Goal: Information Seeking & Learning: Learn about a topic

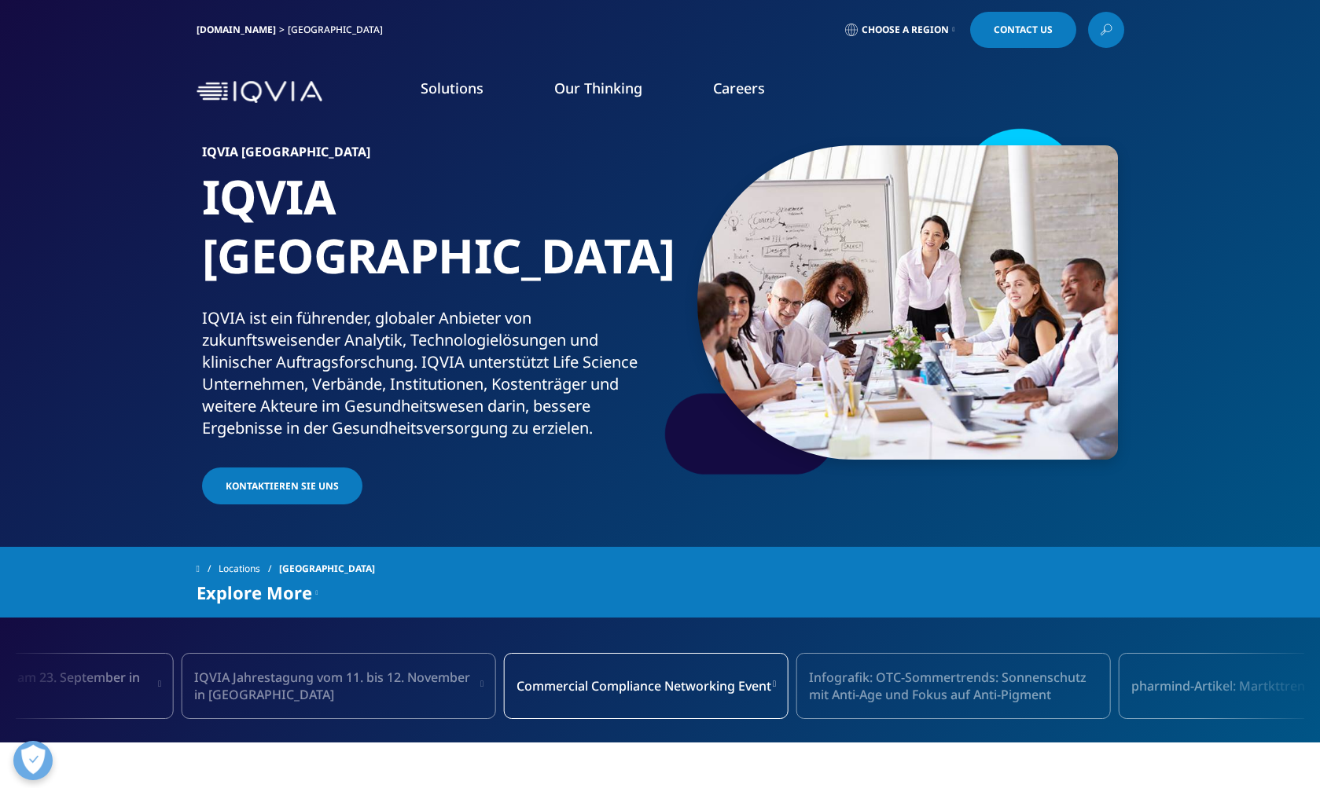
click at [740, 211] on p "Zur Globalen Karriere-seite" at bounding box center [799, 217] width 157 height 49
click at [836, 219] on p "Zur Globalen Karriere-seite" at bounding box center [799, 217] width 157 height 49
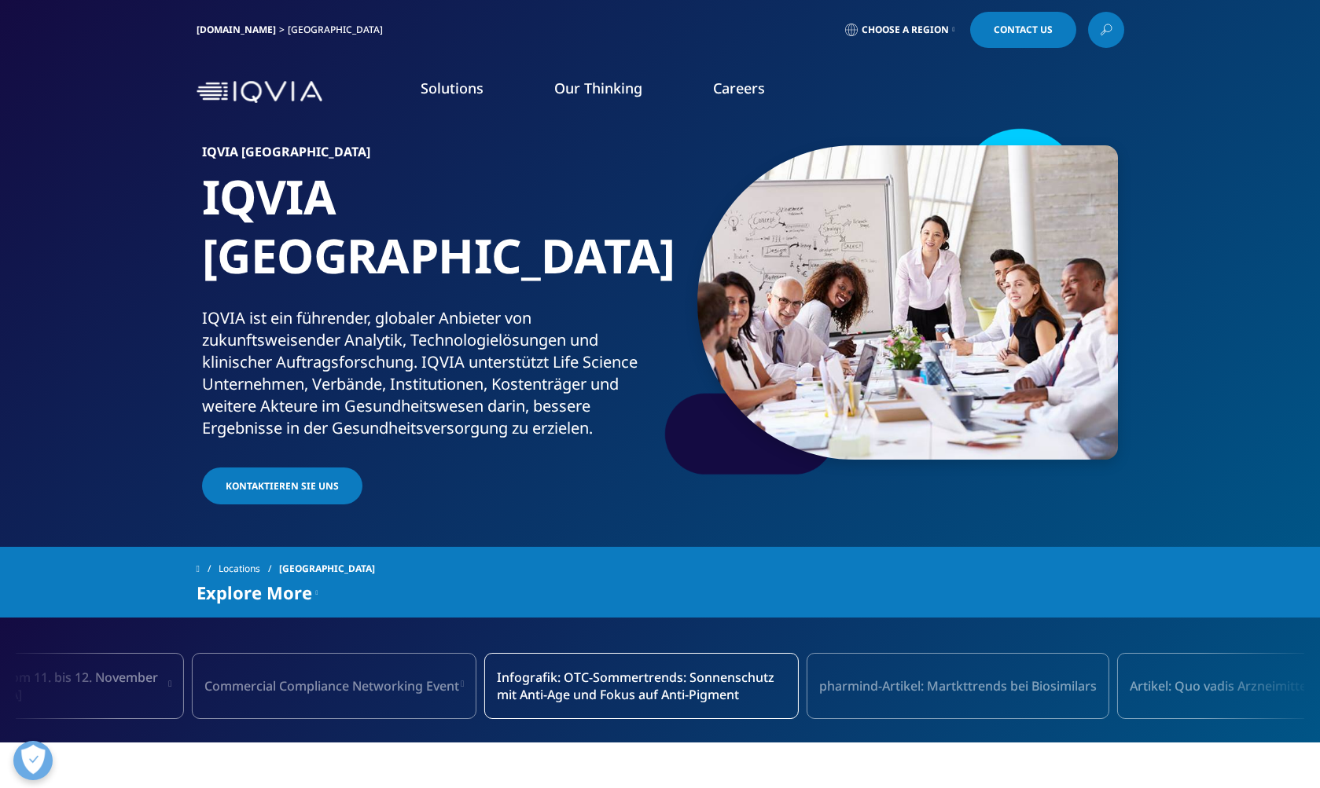
drag, startPoint x: 849, startPoint y: 204, endPoint x: 808, endPoint y: 204, distance: 40.9
click at [847, 204] on p "Zur Globalen Karriere-seite" at bounding box center [799, 217] width 157 height 49
click at [420, 229] on p "Primary" at bounding box center [488, 222] width 217 height 14
click at [424, 171] on h5 "ZU DEN STELLENANGEBOTEN IN [GEOGRAPHIC_DATA]" at bounding box center [529, 189] width 298 height 51
click at [806, 259] on link "WEITERE INFORMATIONEN" at bounding box center [799, 261] width 157 height 13
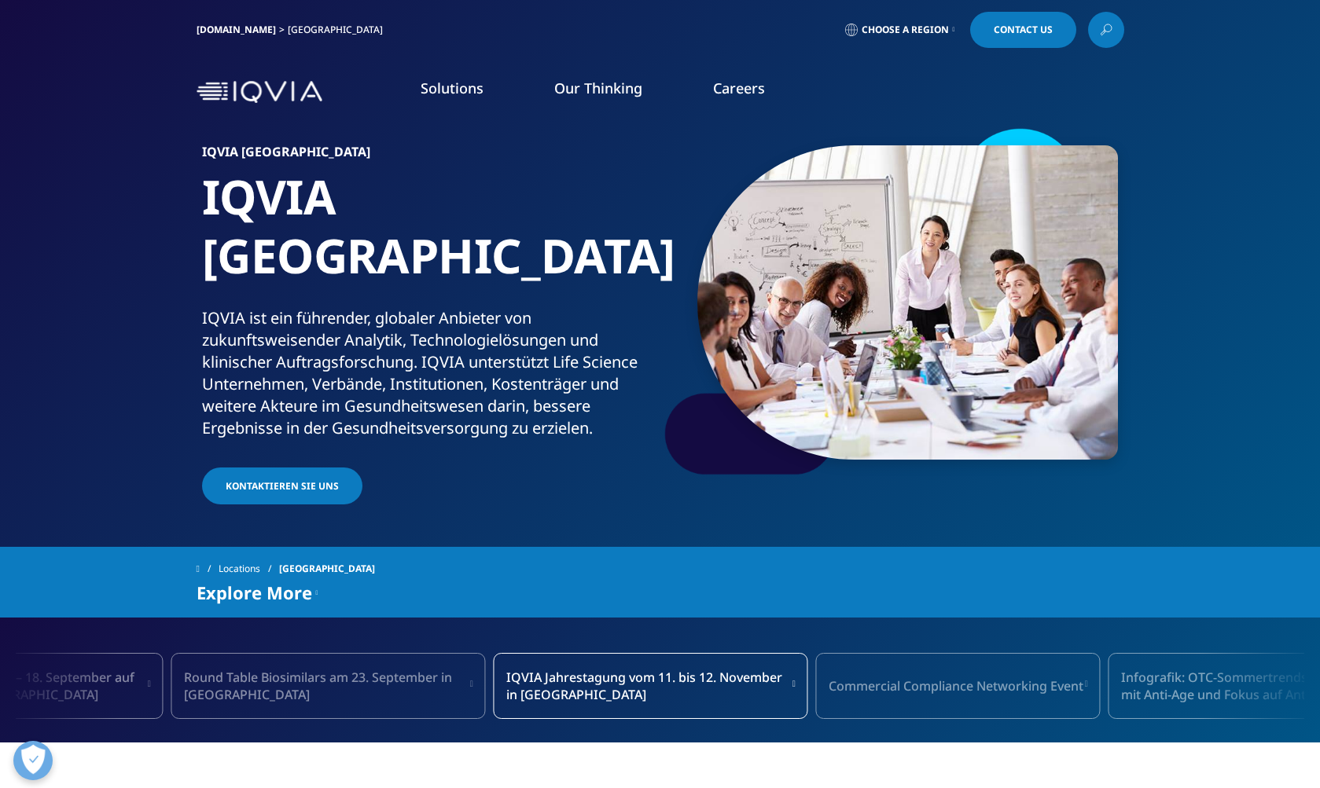
click at [439, 241] on link "WEITERE INFORMATIONEN" at bounding box center [537, 236] width 314 height 13
click at [723, 93] on link "Careers" at bounding box center [739, 88] width 52 height 19
click at [437, 237] on link "WEITERE INFORMATIONEN" at bounding box center [537, 236] width 314 height 13
